Goal: Navigation & Orientation: Find specific page/section

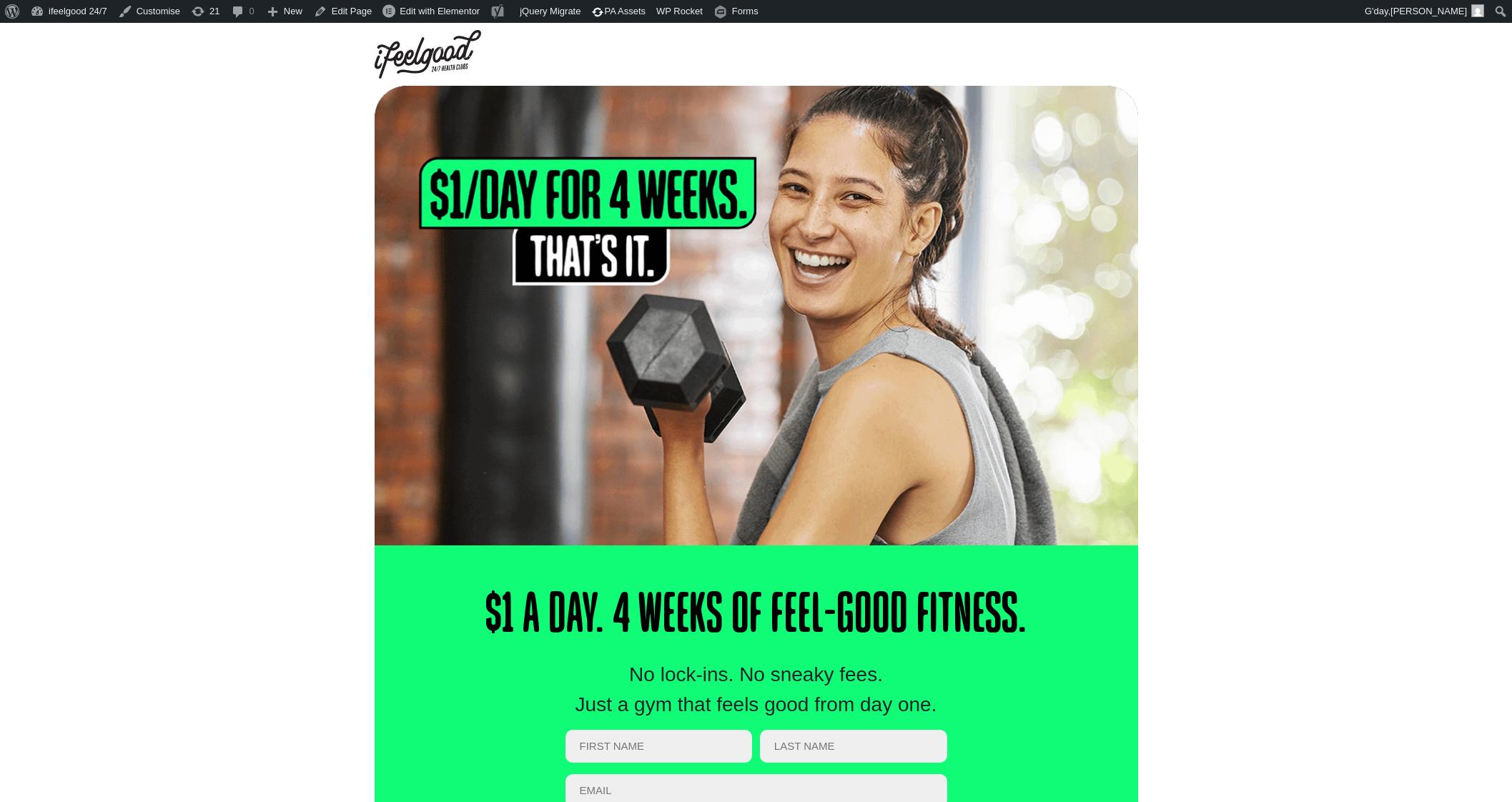
click at [1256, 212] on div at bounding box center [756, 316] width 1512 height 460
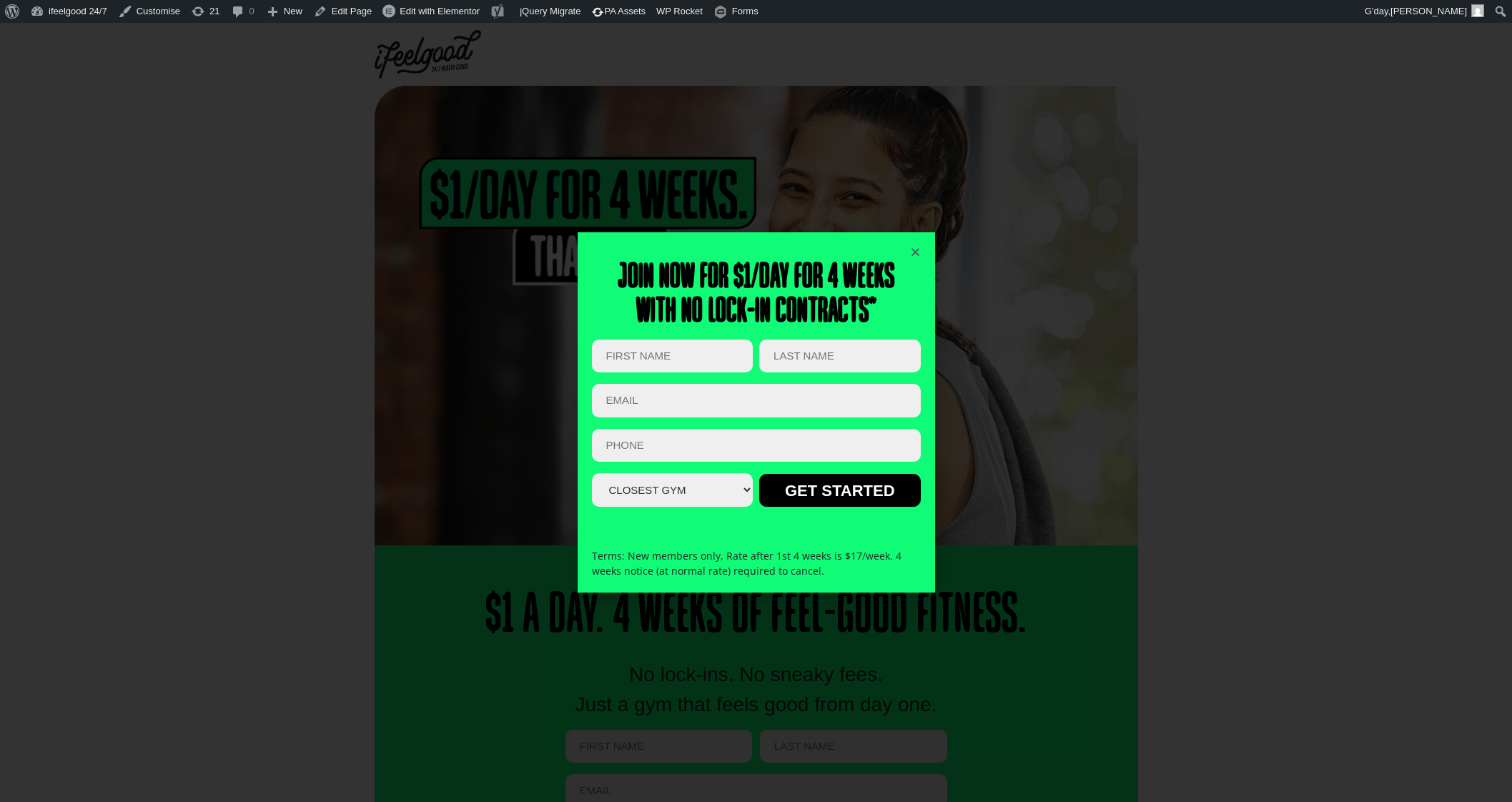
click at [919, 245] on div "Join now for $1/day for 4 weeks With no lock-in contracts* Phone This field is …" at bounding box center [756, 413] width 329 height 361
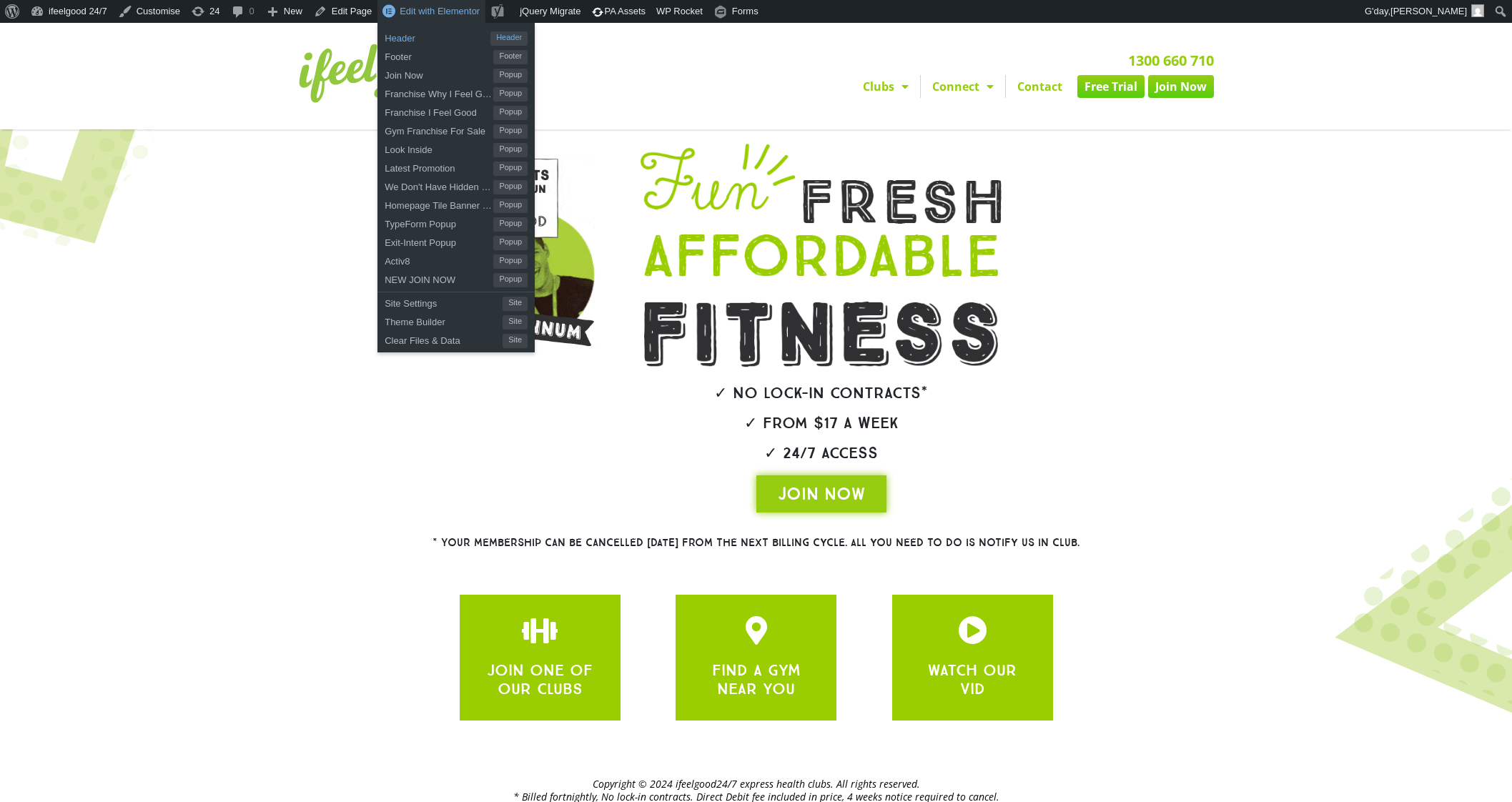
click at [428, 34] on span "Header" at bounding box center [437, 37] width 106 height 19
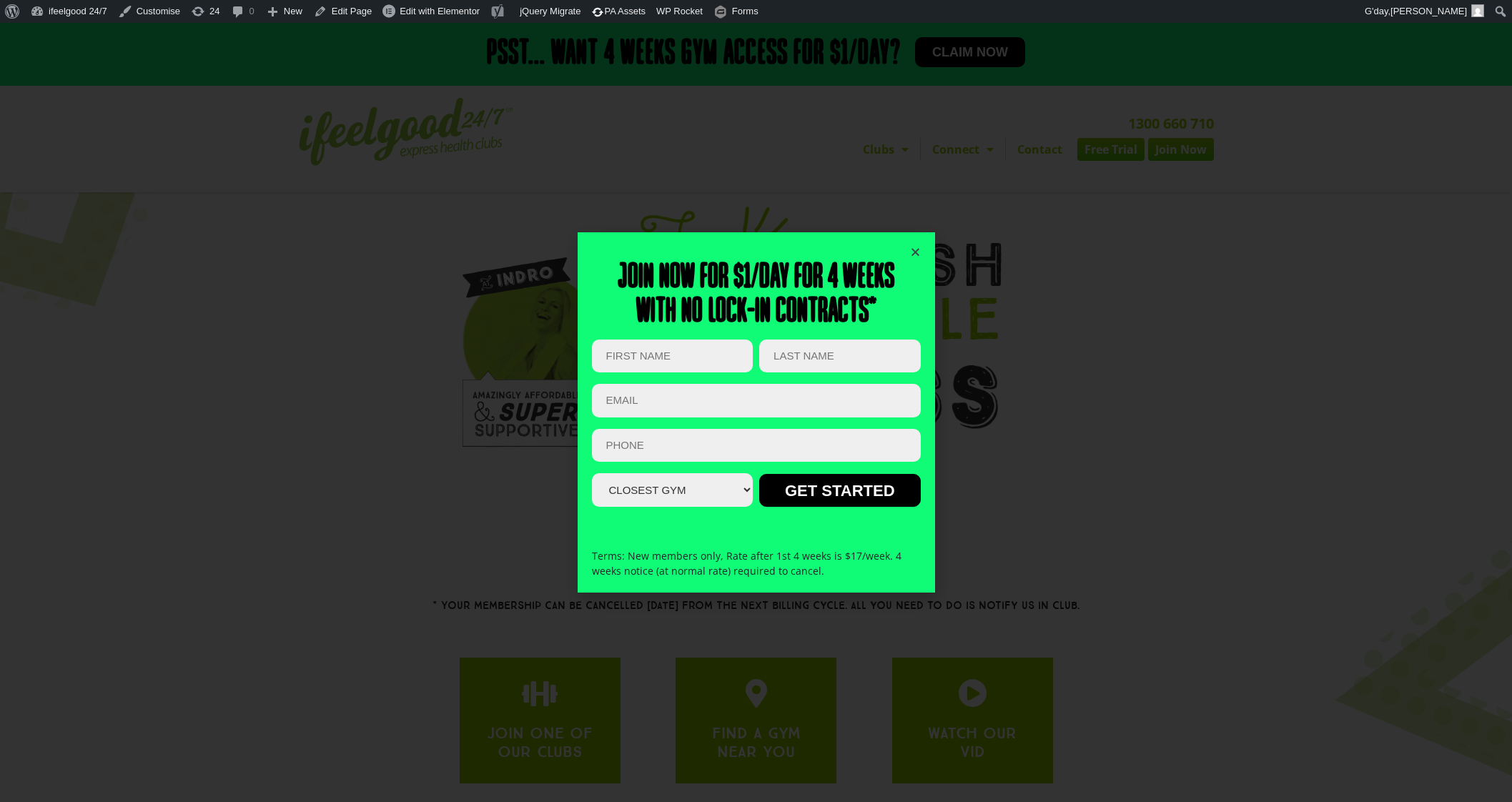
click at [915, 248] on icon "Close" at bounding box center [915, 252] width 11 height 11
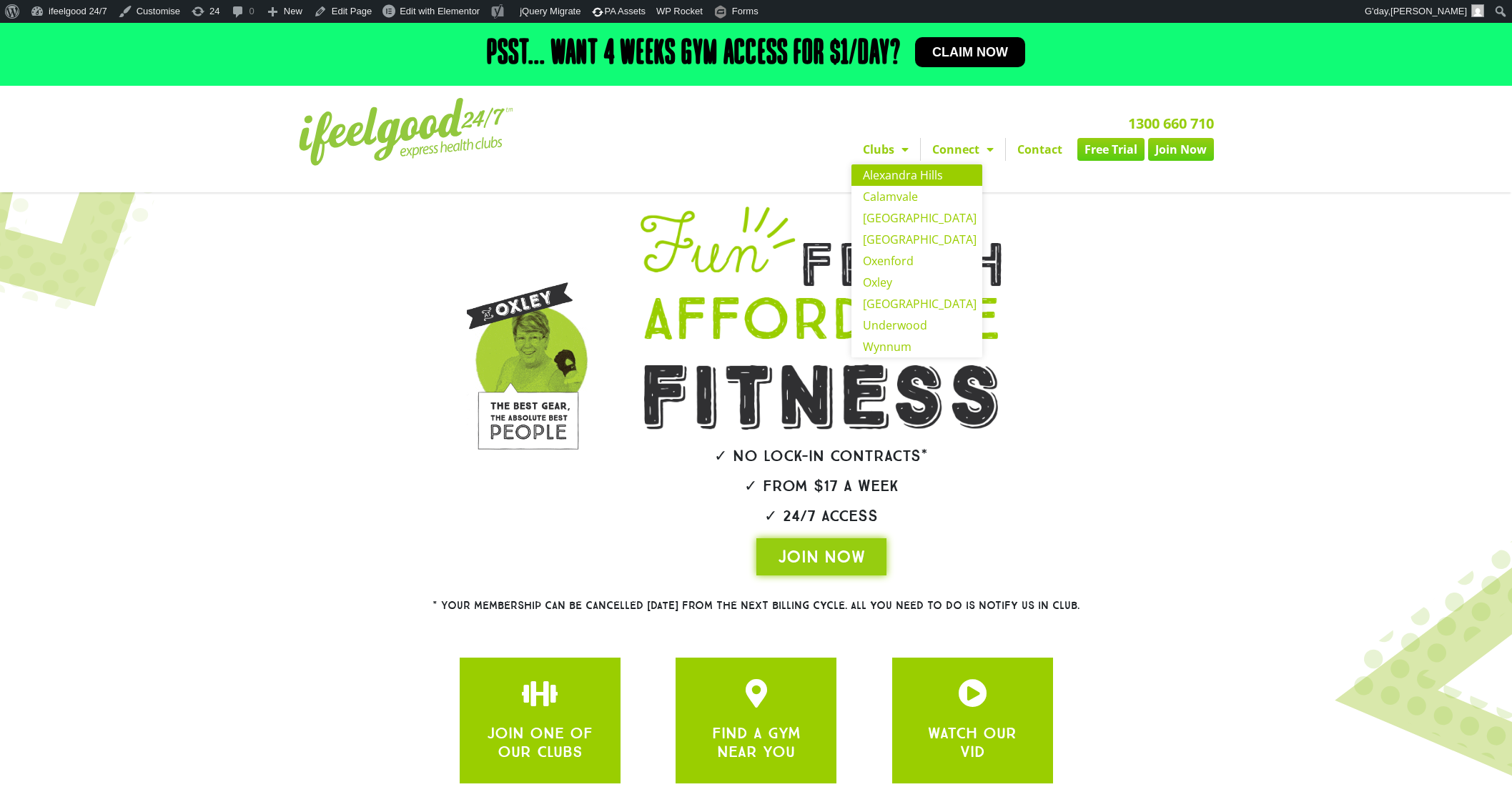
click at [889, 184] on link "Alexandra Hills" at bounding box center [916, 174] width 131 height 21
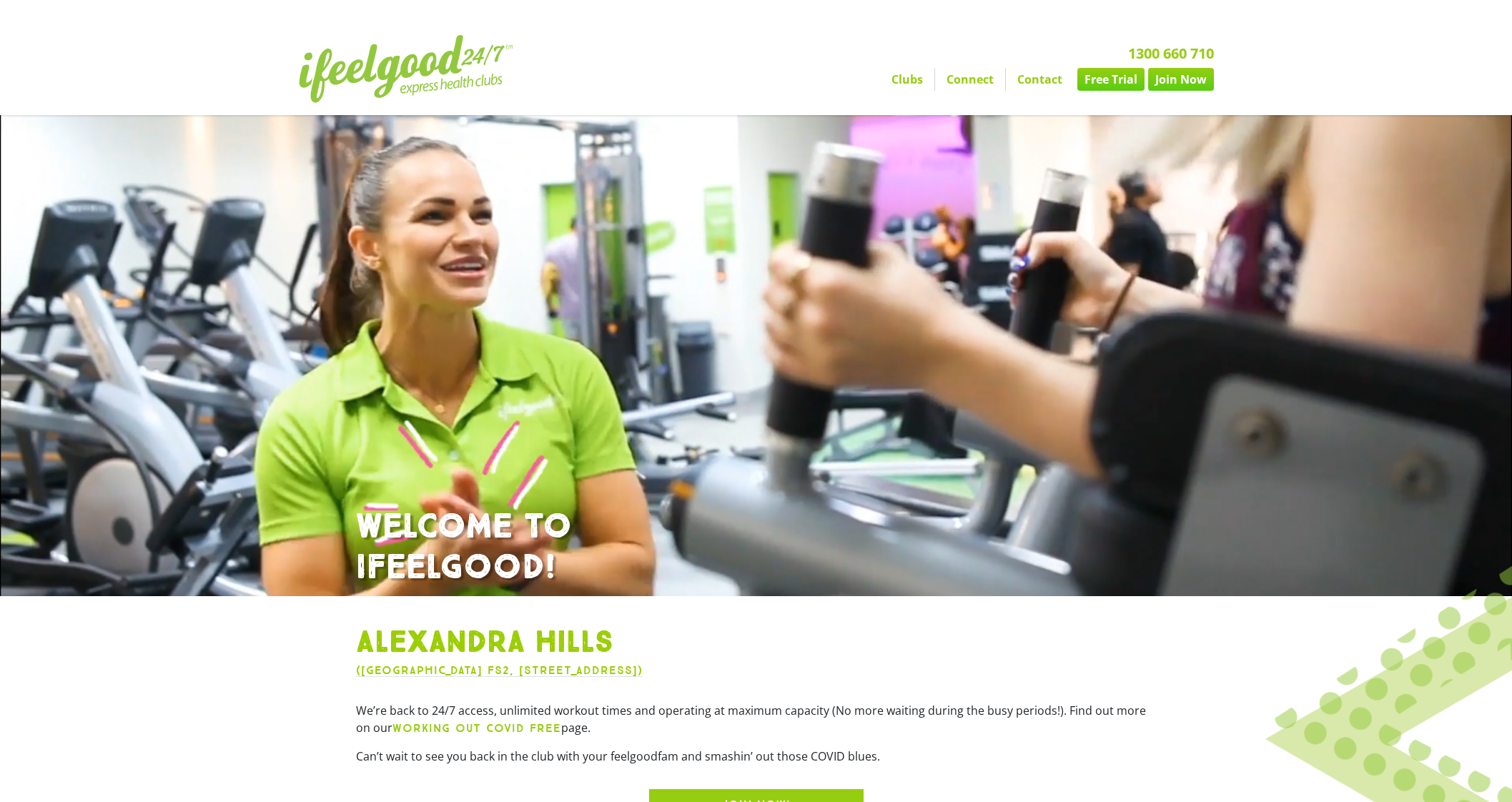
scroll to position [88, 0]
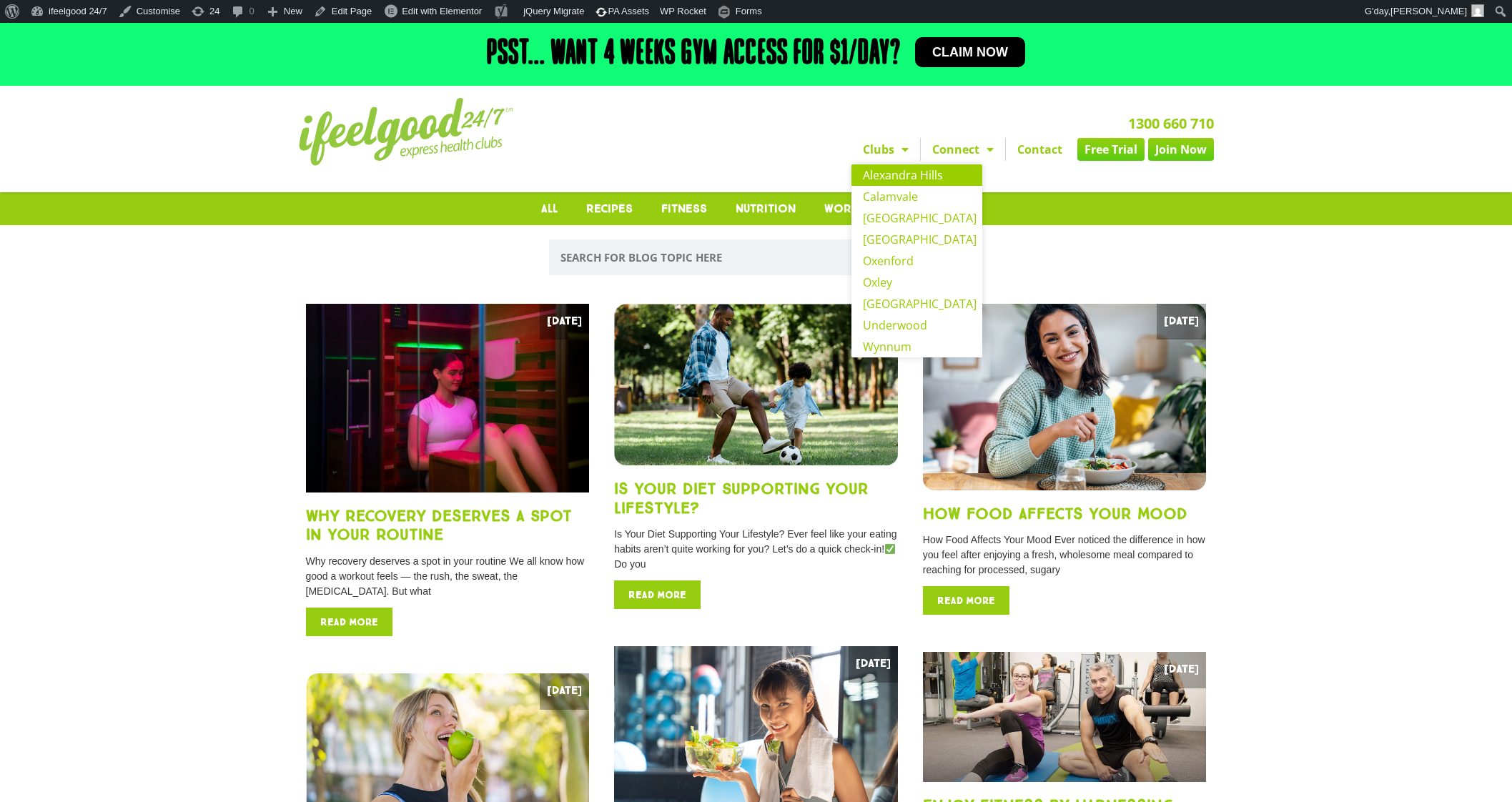
click at [876, 172] on link "Alexandra Hills" at bounding box center [916, 174] width 131 height 21
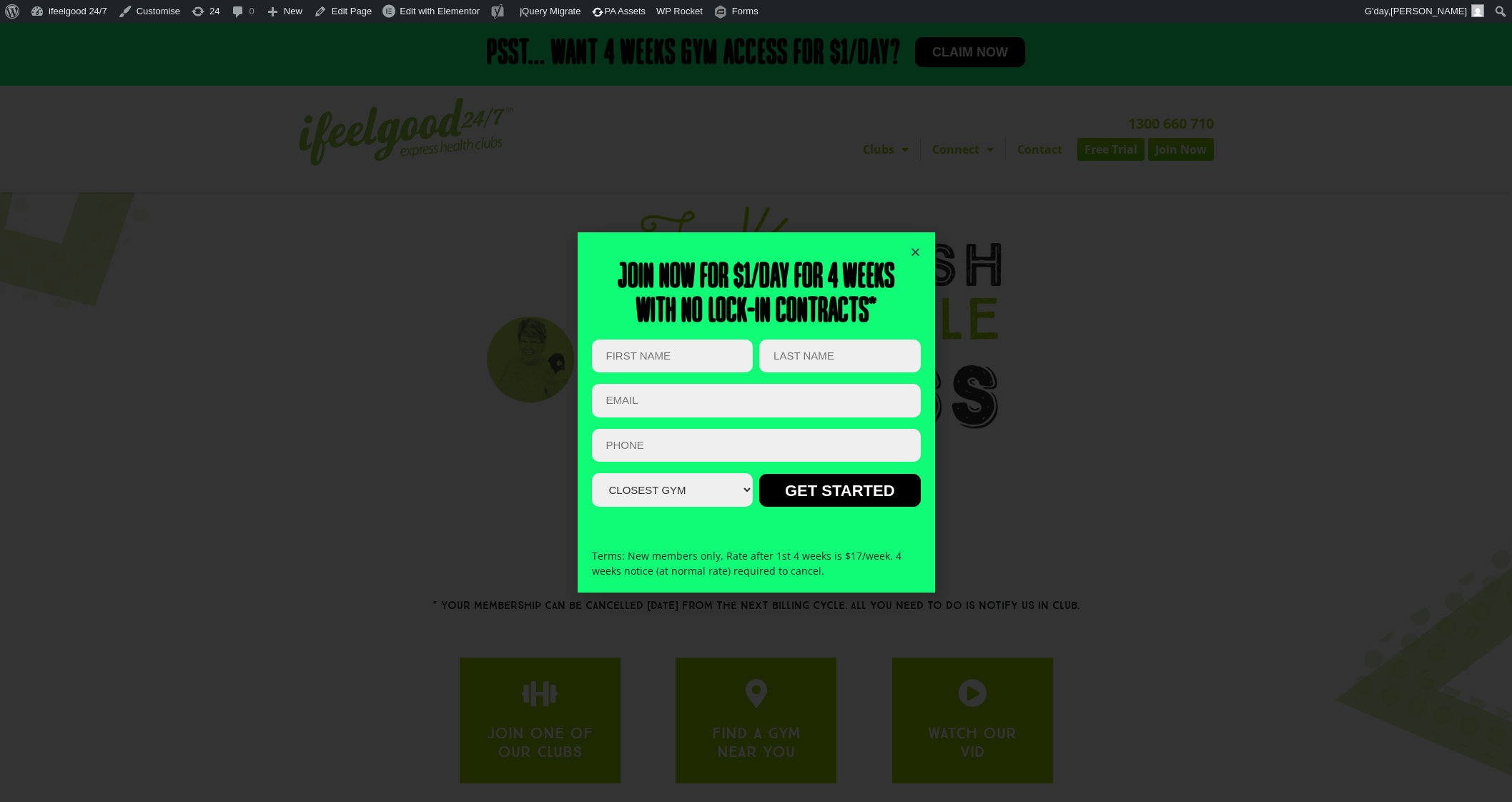
click at [915, 249] on icon "Close" at bounding box center [915, 252] width 11 height 11
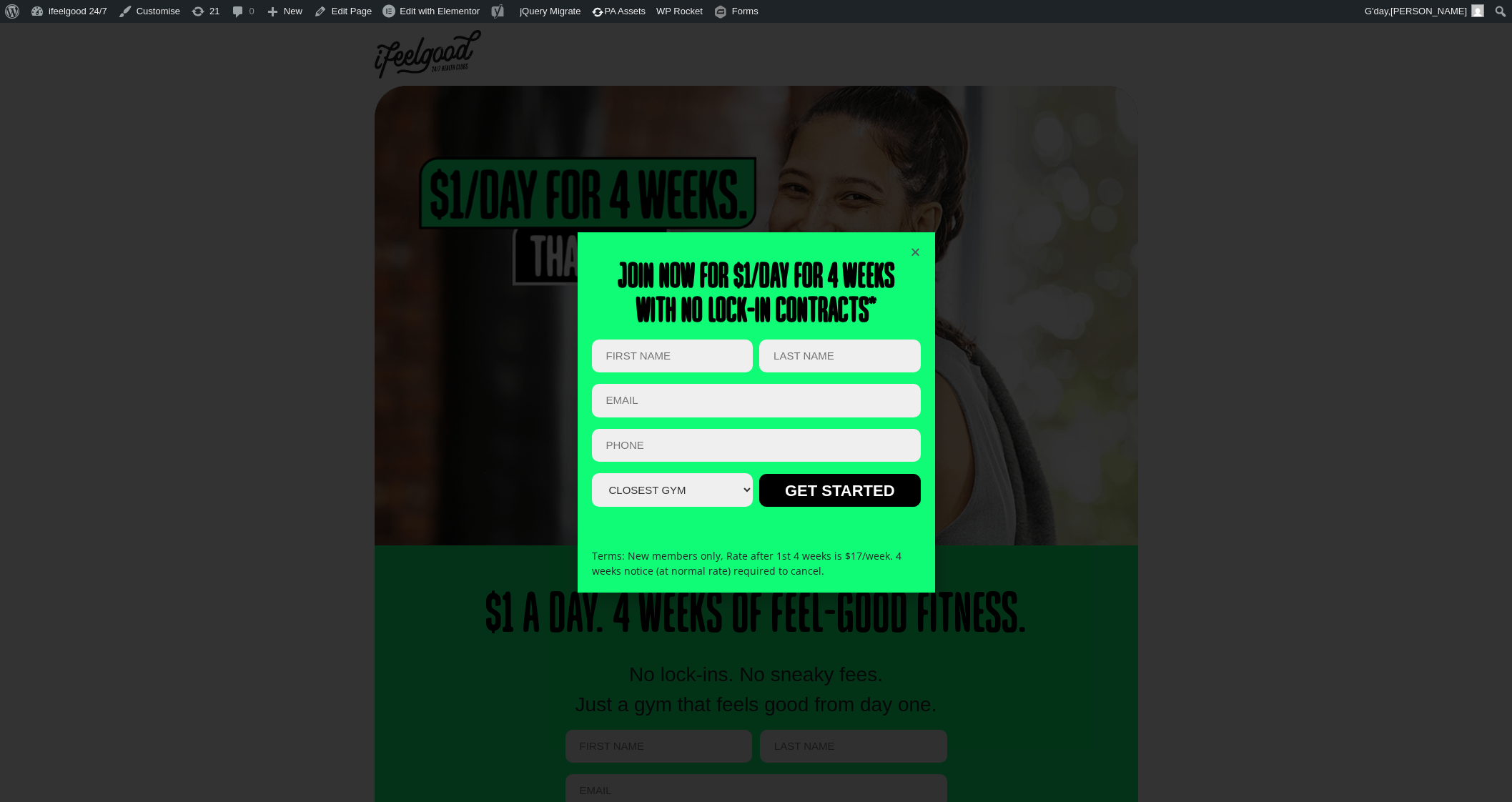
click at [908, 246] on div "Join now for $1/day for 4 weeks With no lock-in contracts* Phone This field is …" at bounding box center [756, 413] width 329 height 361
click at [915, 249] on icon "Close" at bounding box center [915, 252] width 11 height 11
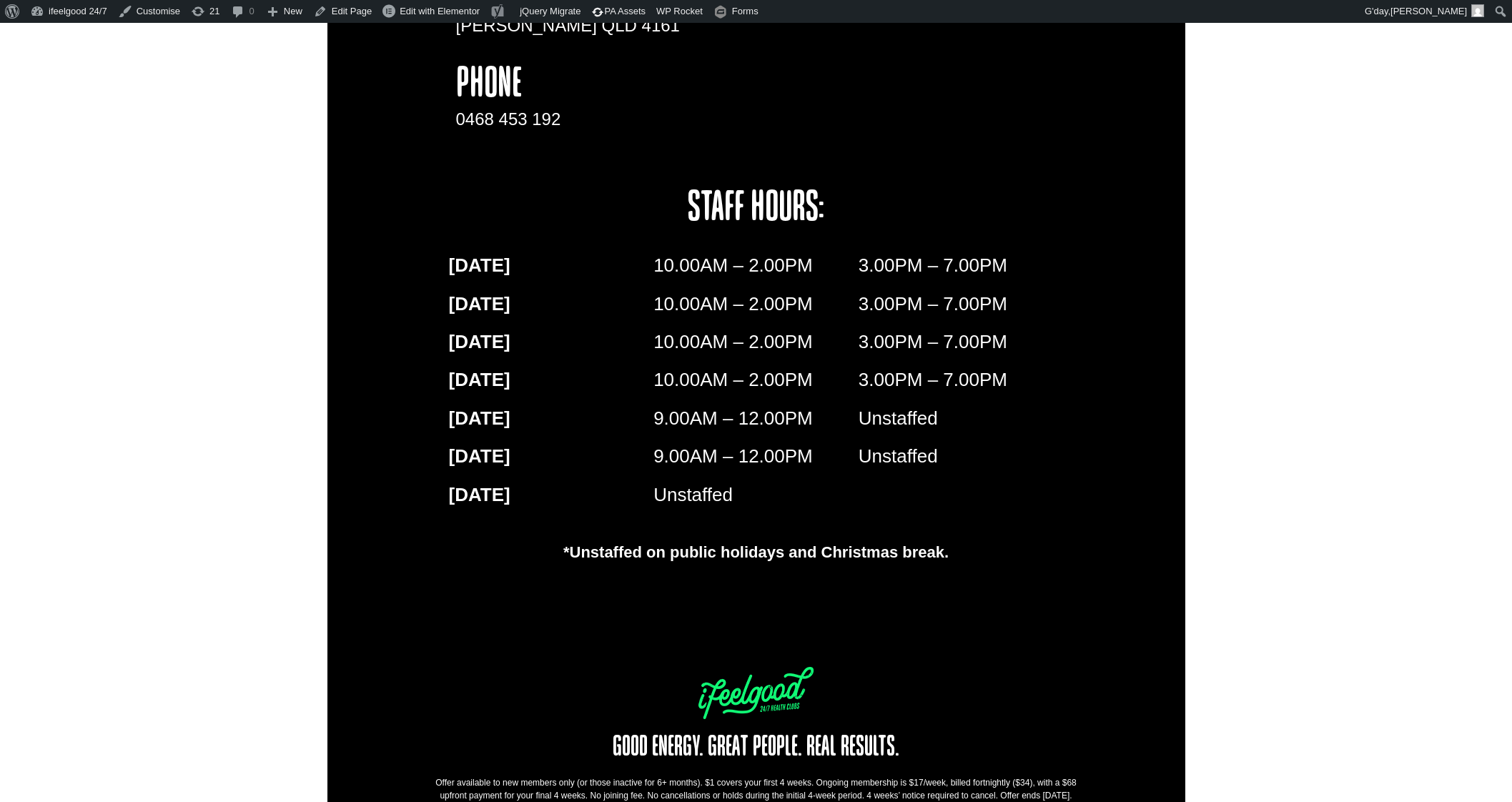
scroll to position [2354, 0]
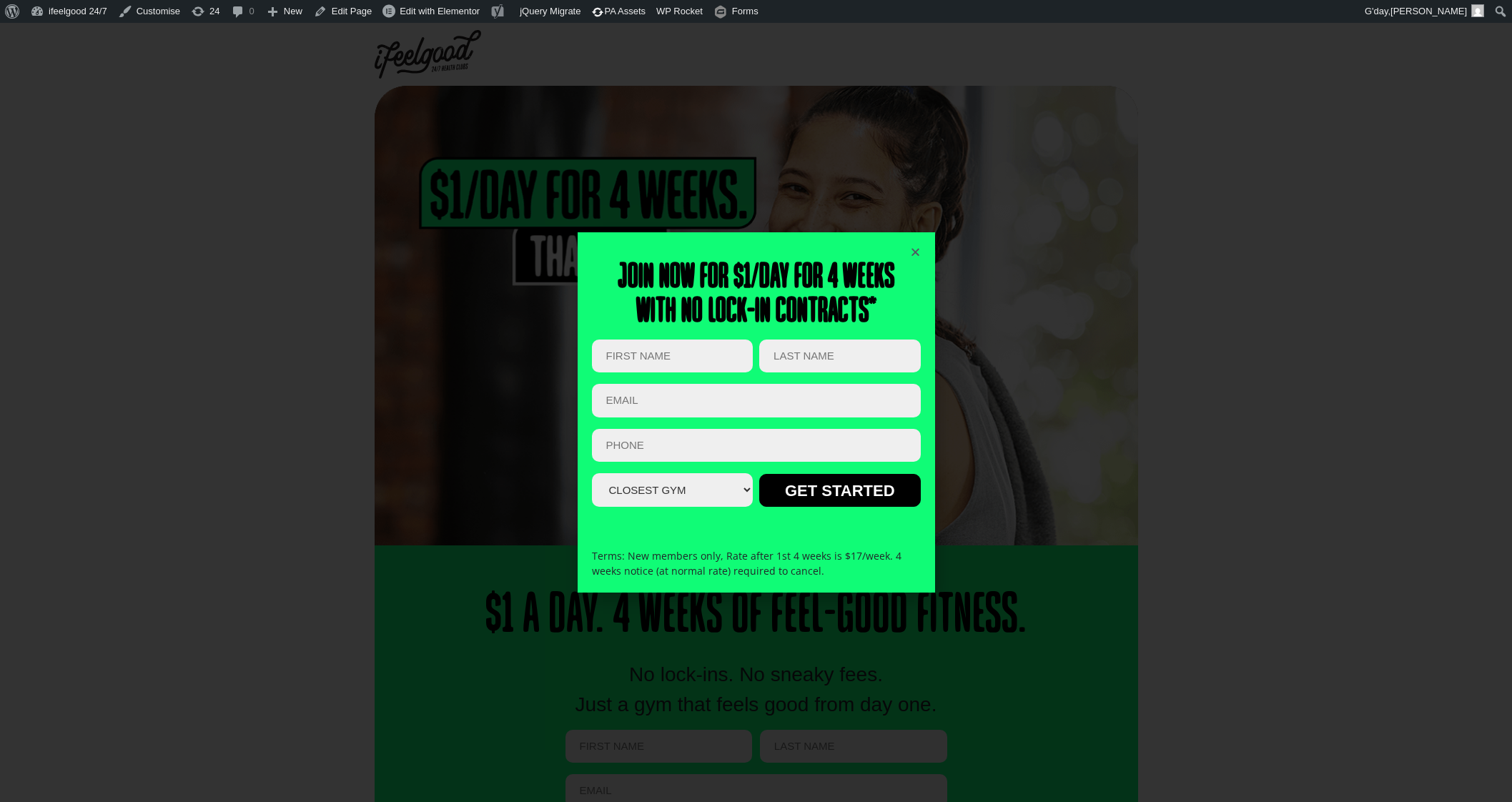
click at [915, 245] on div "Join now for $1/day for 4 weeks With no lock-in contracts* Comments This field …" at bounding box center [756, 413] width 329 height 361
click at [912, 251] on icon "Close" at bounding box center [915, 252] width 11 height 11
